Goal: Communication & Community: Share content

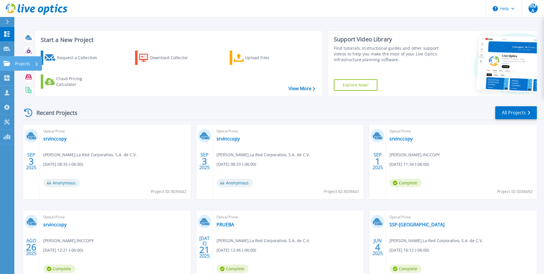
click at [27, 65] on p "Projects" at bounding box center [22, 63] width 15 height 15
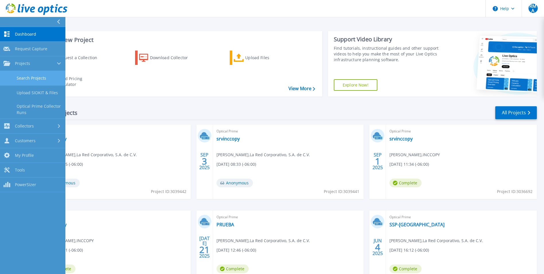
click at [39, 80] on link "Search Projects" at bounding box center [32, 78] width 65 height 15
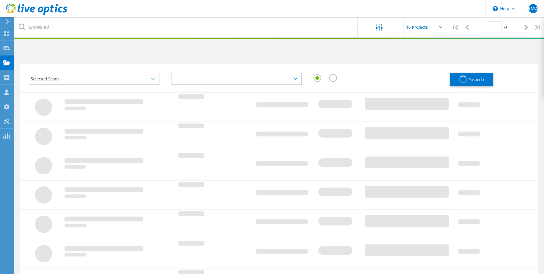
type input "1"
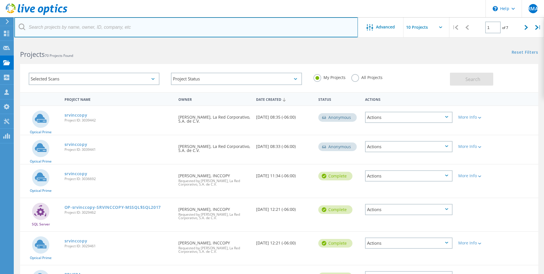
click at [102, 27] on input "text" at bounding box center [186, 27] width 344 height 20
type input "isset"
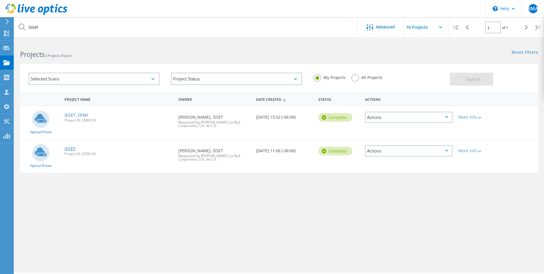
click at [69, 147] on link "ISSET" at bounding box center [70, 149] width 11 height 4
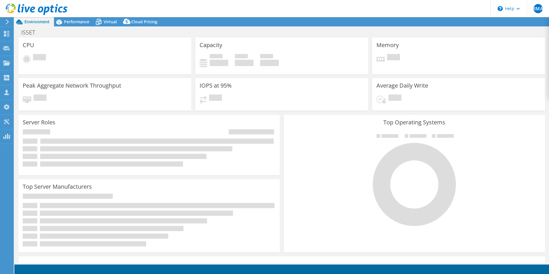
select select "USD"
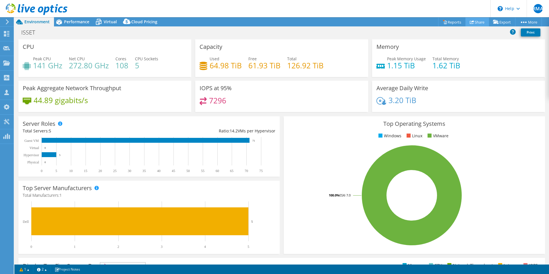
click at [473, 25] on link "Share" at bounding box center [477, 22] width 24 height 9
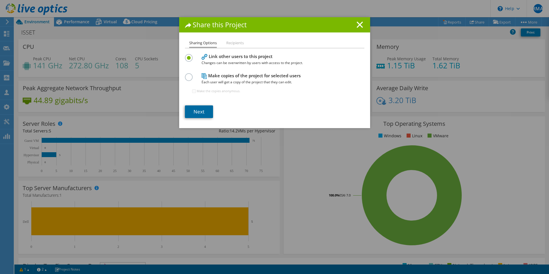
click at [200, 112] on link "Next" at bounding box center [199, 111] width 28 height 13
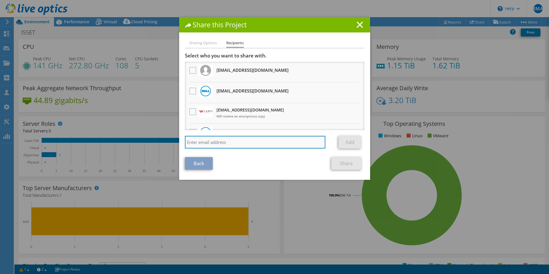
click at [221, 147] on input "search" at bounding box center [255, 142] width 141 height 13
paste input "[PERSON_NAME][EMAIL_ADDRESS][PERSON_NAME][DOMAIN_NAME]"
type input "[PERSON_NAME][EMAIL_ADDRESS][PERSON_NAME][DOMAIN_NAME]"
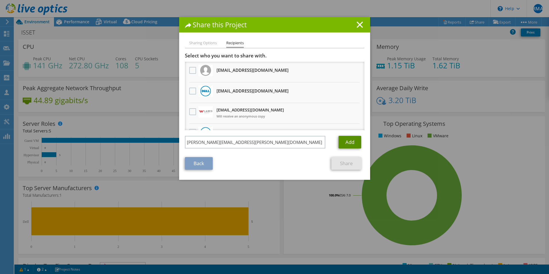
click at [350, 141] on link "Add" at bounding box center [349, 142] width 23 height 13
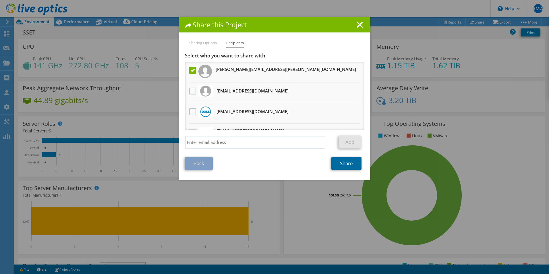
click at [355, 165] on link "Share" at bounding box center [346, 163] width 30 height 13
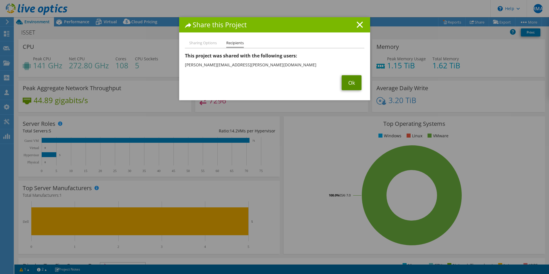
click at [356, 87] on link "Ok" at bounding box center [351, 82] width 20 height 15
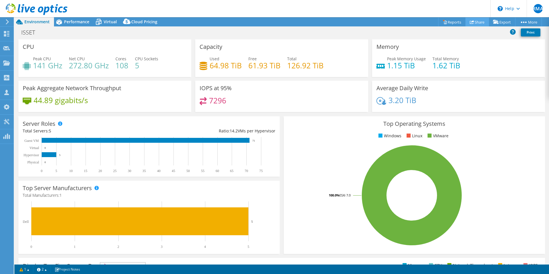
click at [474, 25] on link "Share" at bounding box center [477, 22] width 24 height 9
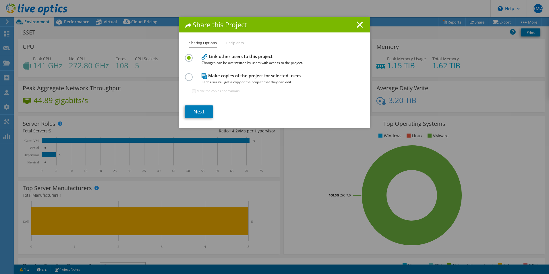
click at [360, 23] on h1 "Share this Project" at bounding box center [274, 25] width 179 height 7
click at [357, 24] on line at bounding box center [360, 25] width 6 height 6
